Goal: Contribute content

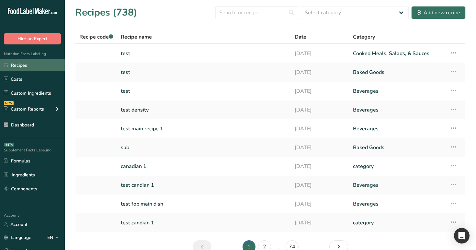
click at [41, 70] on link "Recipes" at bounding box center [32, 65] width 65 height 12
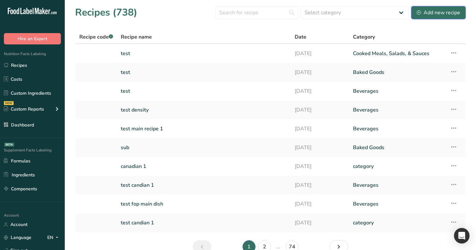
click at [441, 12] on div "Add new recipe" at bounding box center [438, 13] width 43 height 8
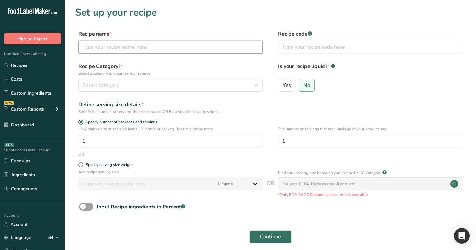
click at [172, 50] on input "text" at bounding box center [170, 46] width 184 height 13
type input "test"
